Goal: Transaction & Acquisition: Subscribe to service/newsletter

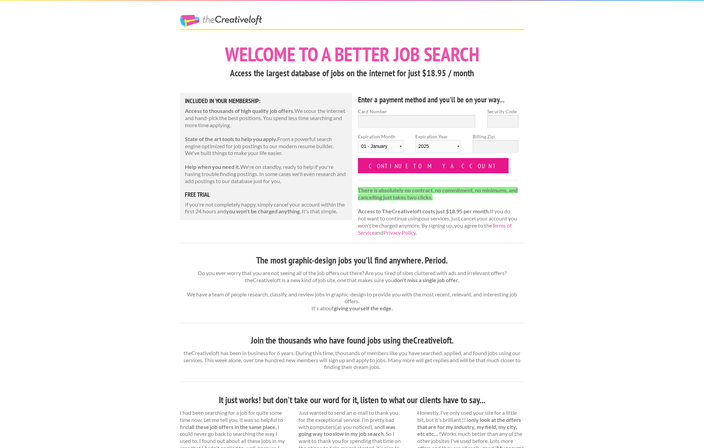
click at [421, 162] on input "Continue to my account" at bounding box center [433, 165] width 151 height 15
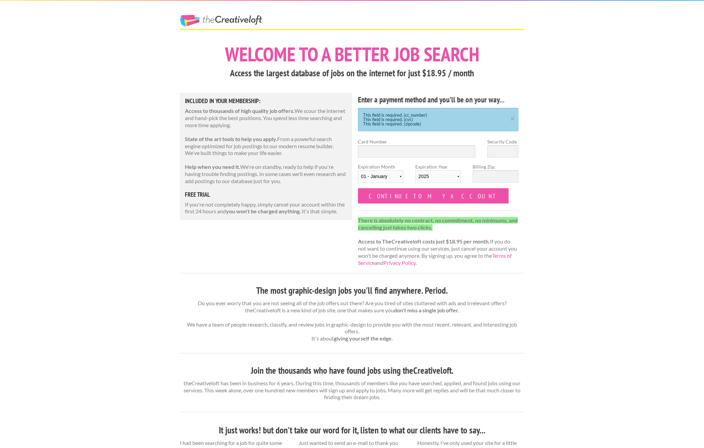
click at [206, 22] on link "The Creative Loft" at bounding box center [221, 21] width 82 height 12
